Goal: Task Accomplishment & Management: Manage account settings

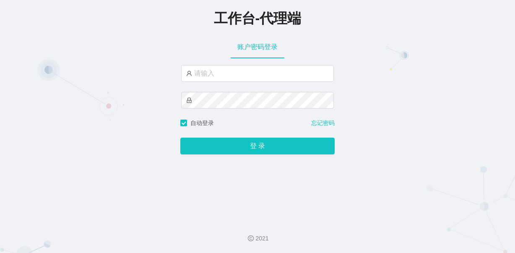
click at [420, 86] on div "工作台-代理端 账户密码登录 自动登录 忘记密码 登 录" at bounding box center [257, 107] width 515 height 214
click at [243, 77] on input "text" at bounding box center [257, 73] width 153 height 17
click at [223, 76] on input "text" at bounding box center [257, 73] width 153 height 17
click at [220, 75] on input "text" at bounding box center [257, 73] width 153 height 17
click at [206, 74] on input "text" at bounding box center [257, 73] width 153 height 17
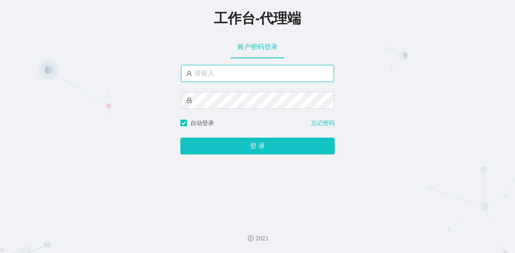
paste input "a"
click at [212, 74] on input "text" at bounding box center [257, 73] width 153 height 17
type input "ali"
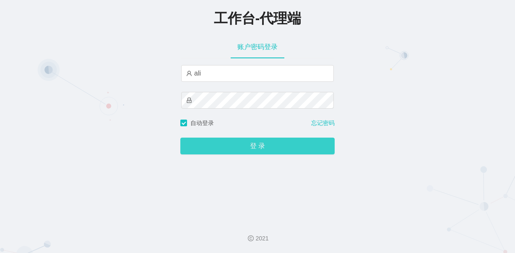
click at [250, 146] on button "登 录" at bounding box center [257, 146] width 154 height 17
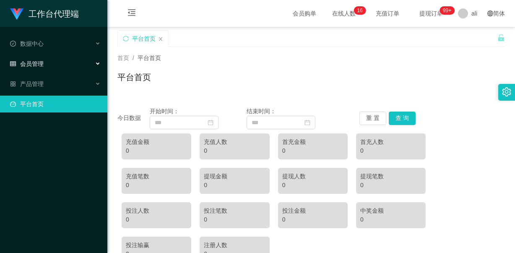
click at [73, 57] on div "会员管理" at bounding box center [53, 63] width 107 height 17
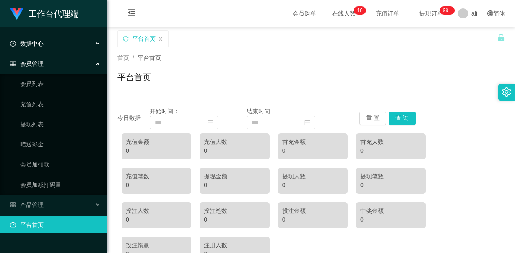
click at [80, 38] on div "数据中心" at bounding box center [53, 43] width 107 height 17
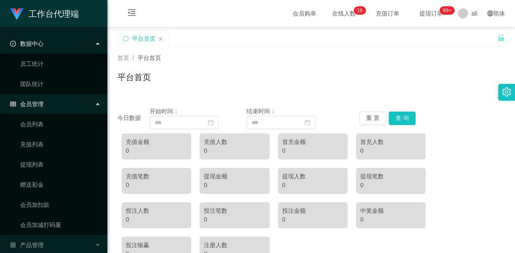
click at [80, 38] on div "数据中心" at bounding box center [53, 43] width 107 height 17
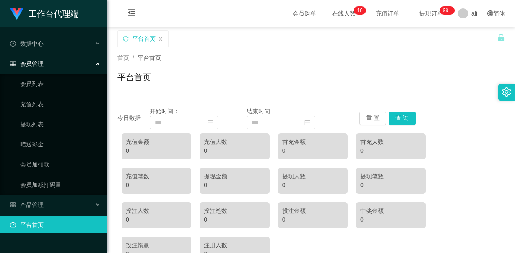
click at [87, 65] on div "会员管理" at bounding box center [53, 63] width 107 height 17
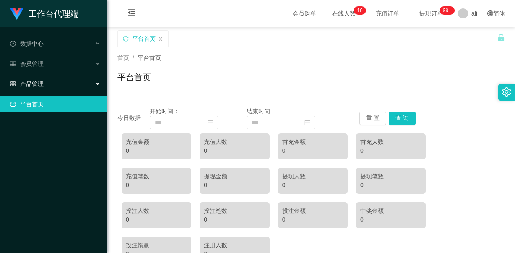
click at [84, 85] on div "产品管理" at bounding box center [53, 84] width 107 height 17
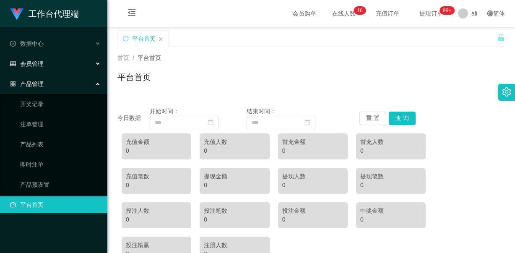
click at [89, 65] on div "会员管理" at bounding box center [53, 63] width 107 height 17
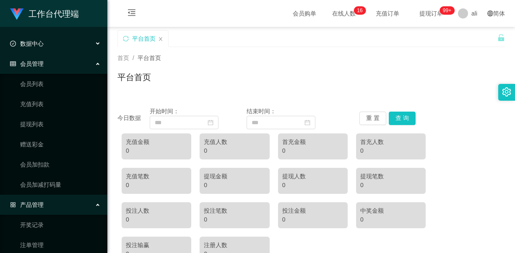
click at [70, 40] on div "数据中心" at bounding box center [53, 43] width 107 height 17
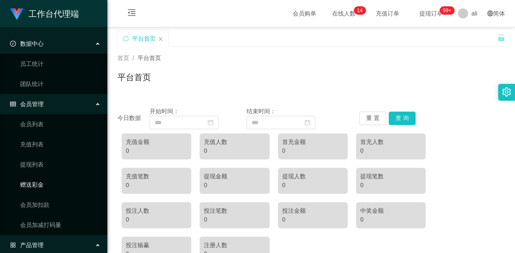
click at [37, 183] on link "赠送彩金" at bounding box center [60, 184] width 81 height 17
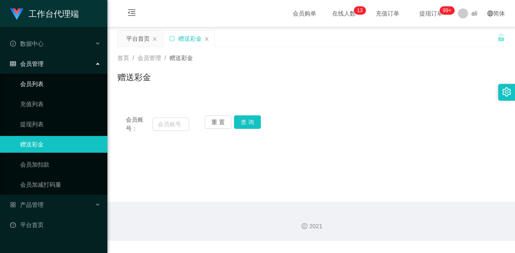
click at [34, 81] on link "会员列表" at bounding box center [60, 84] width 81 height 17
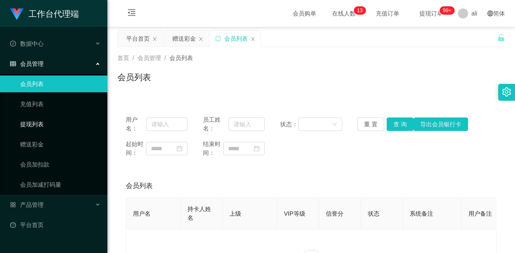
click at [35, 123] on link "提现列表" at bounding box center [60, 124] width 81 height 17
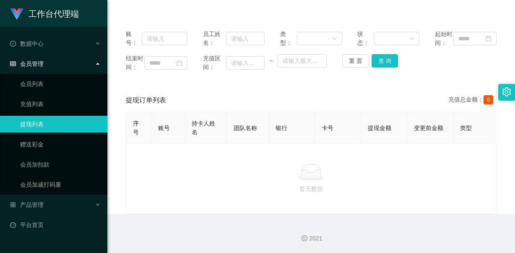
scroll to position [109, 0]
